Goal: Find specific page/section: Find specific page/section

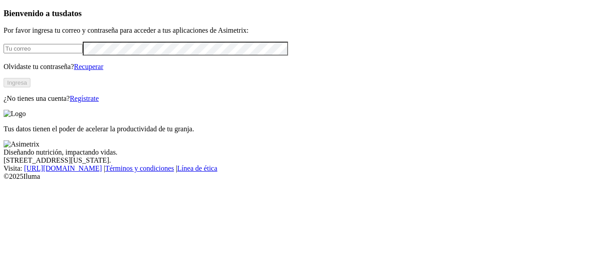
type input "[PERSON_NAME][EMAIL_ADDRESS][PERSON_NAME][DOMAIN_NAME]"
click at [30, 87] on button "Ingresa" at bounding box center [17, 82] width 27 height 9
